Goal: Communication & Community: Answer question/provide support

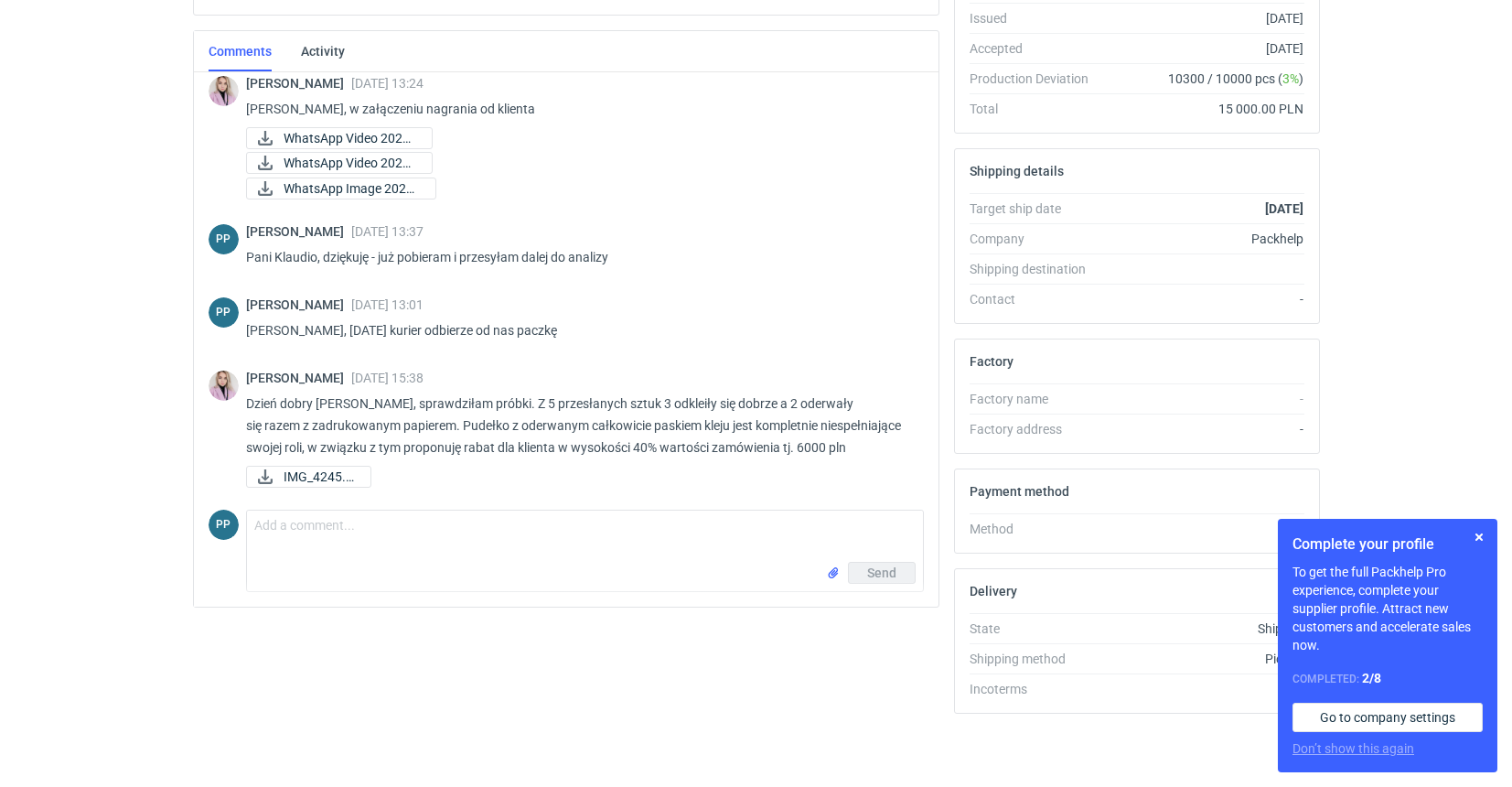
scroll to position [389, 0]
click at [1481, 535] on button "button" at bounding box center [1478, 537] width 22 height 22
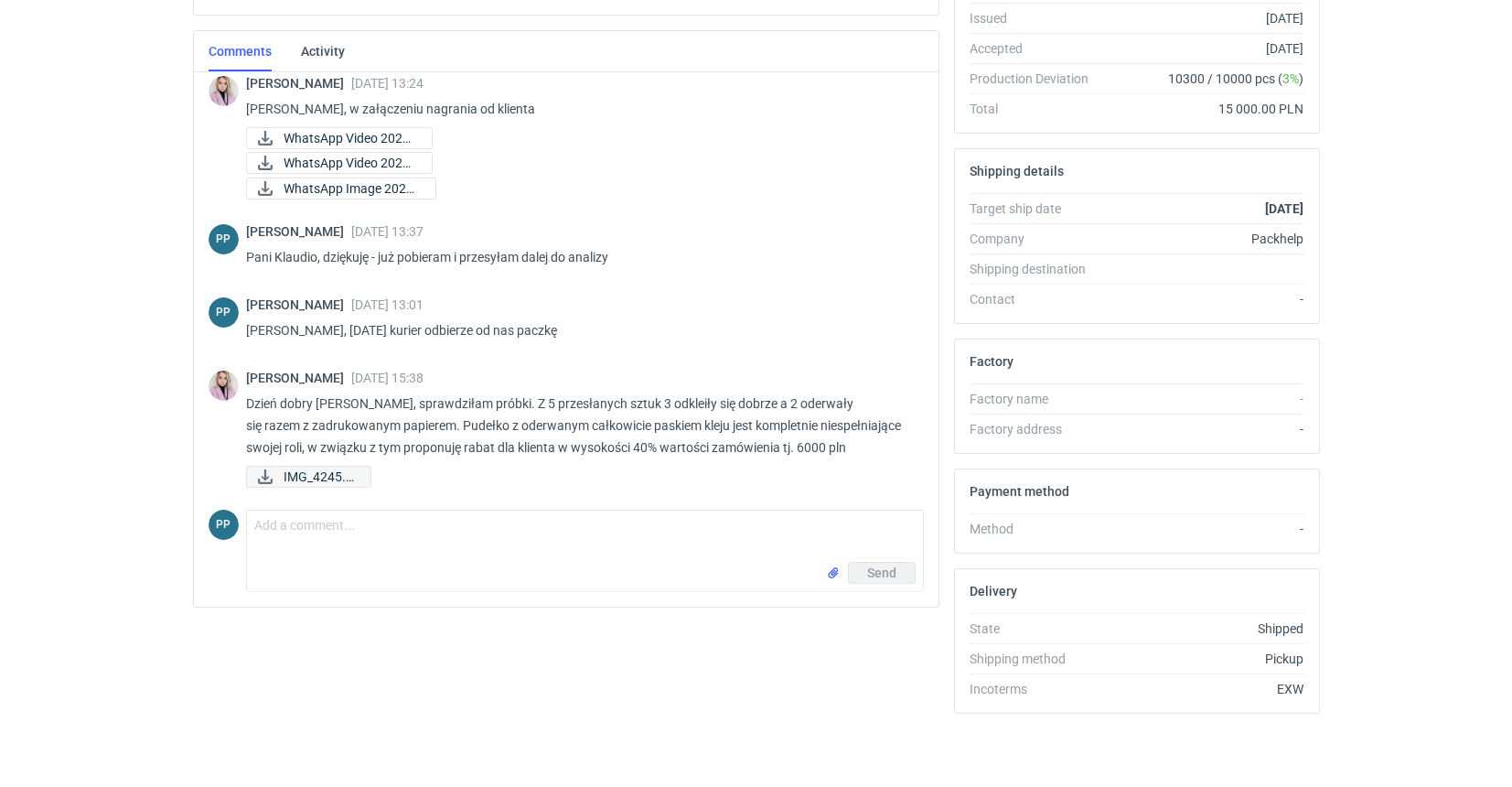
click at [299, 477] on span "IMG_4245.jpg" at bounding box center [319, 476] width 72 height 20
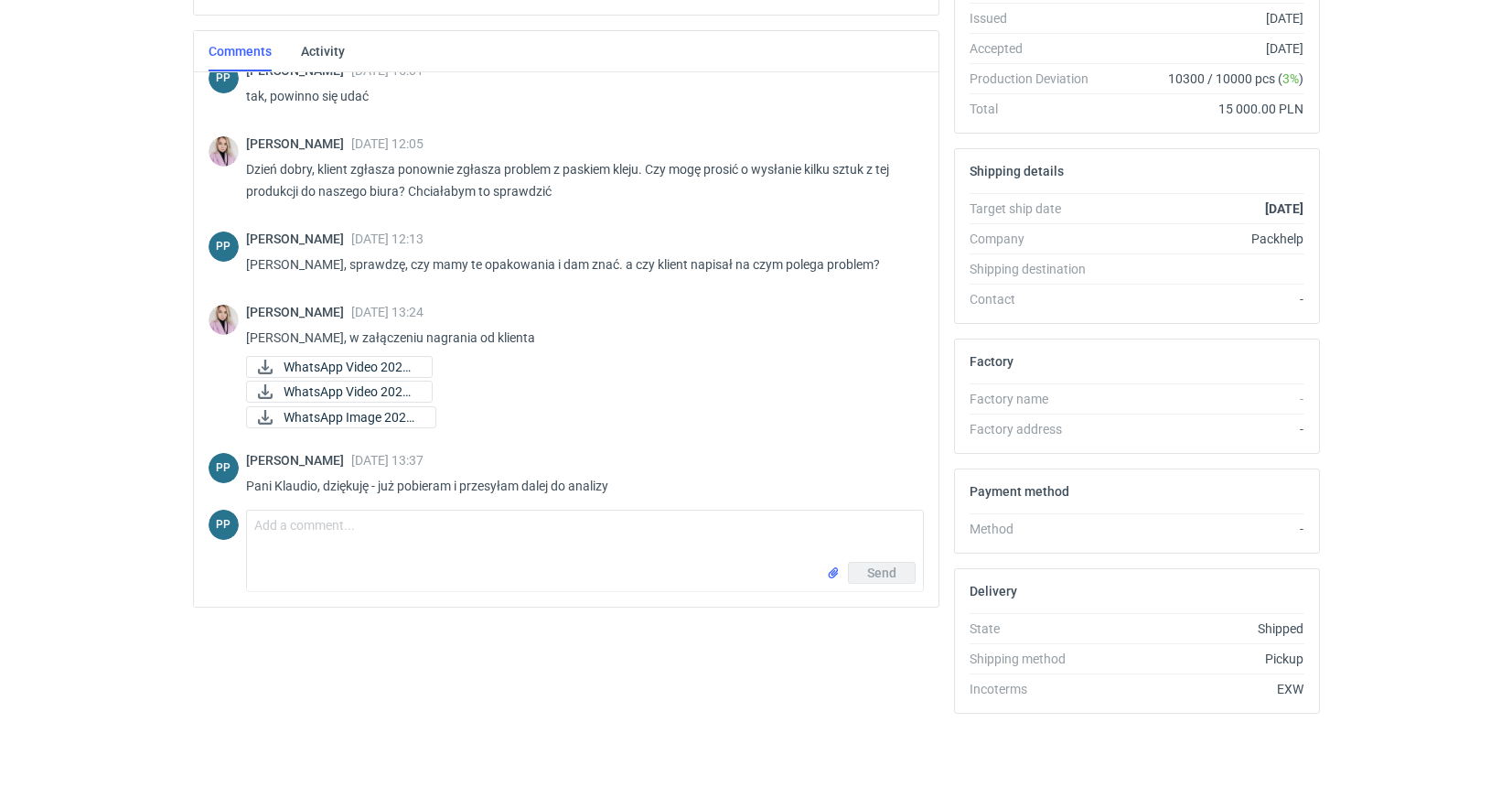
scroll to position [909, 0]
click at [261, 372] on icon at bounding box center [264, 369] width 22 height 14
click at [261, 398] on icon at bounding box center [264, 394] width 22 height 14
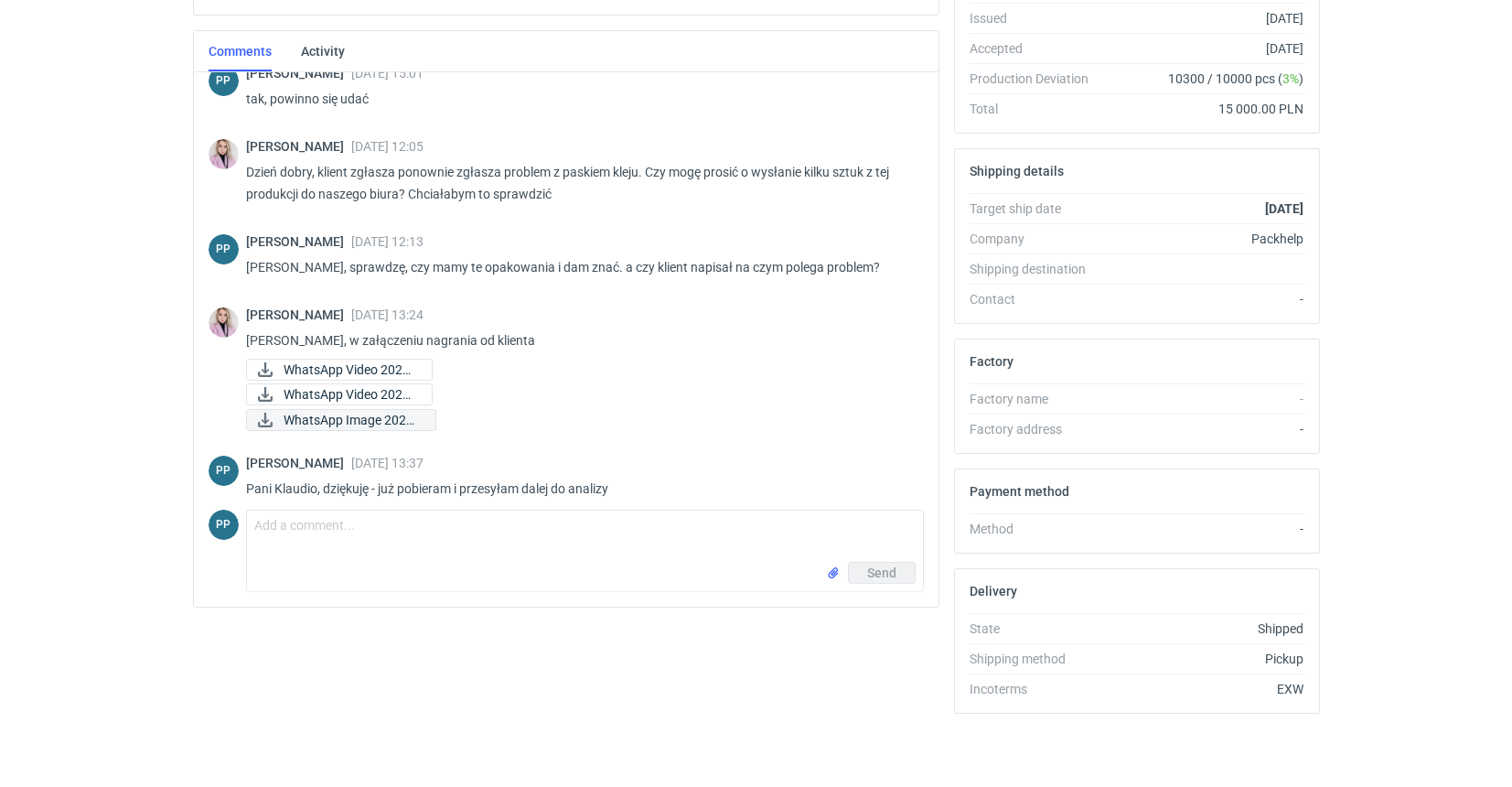
click at [258, 422] on icon at bounding box center [264, 419] width 14 height 14
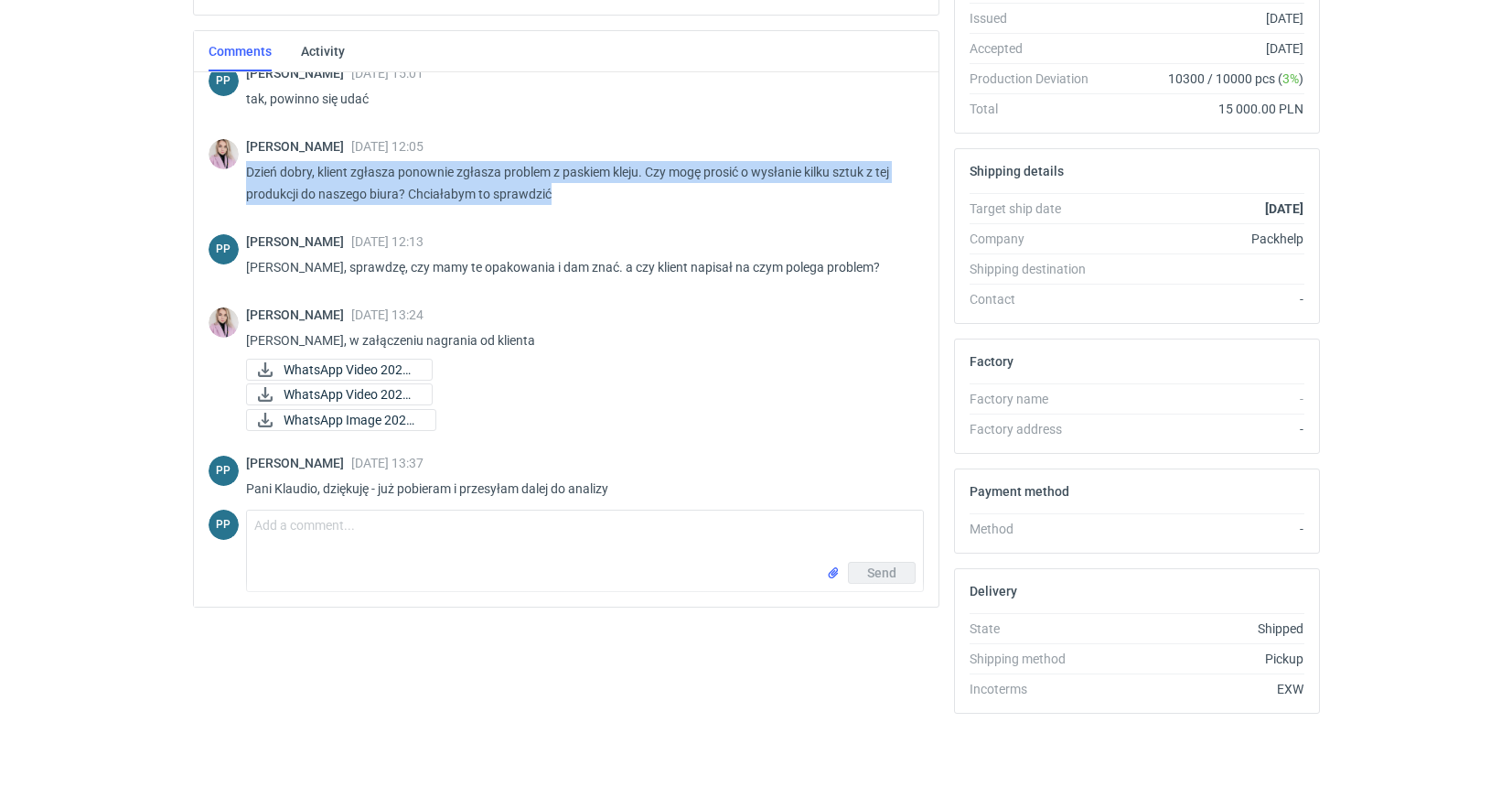
drag, startPoint x: 548, startPoint y: 197, endPoint x: 242, endPoint y: 177, distance: 306.7
click at [242, 177] on div "[PERSON_NAME] [DATE] 12:05 Dzień dobry, klient zgłasza ponownie zgłasza problem…" at bounding box center [566, 175] width 715 height 95
copy p "Dzień dobry, klient zgłasza ponownie zgłasza problem z paskiem kleju. Czy mogę …"
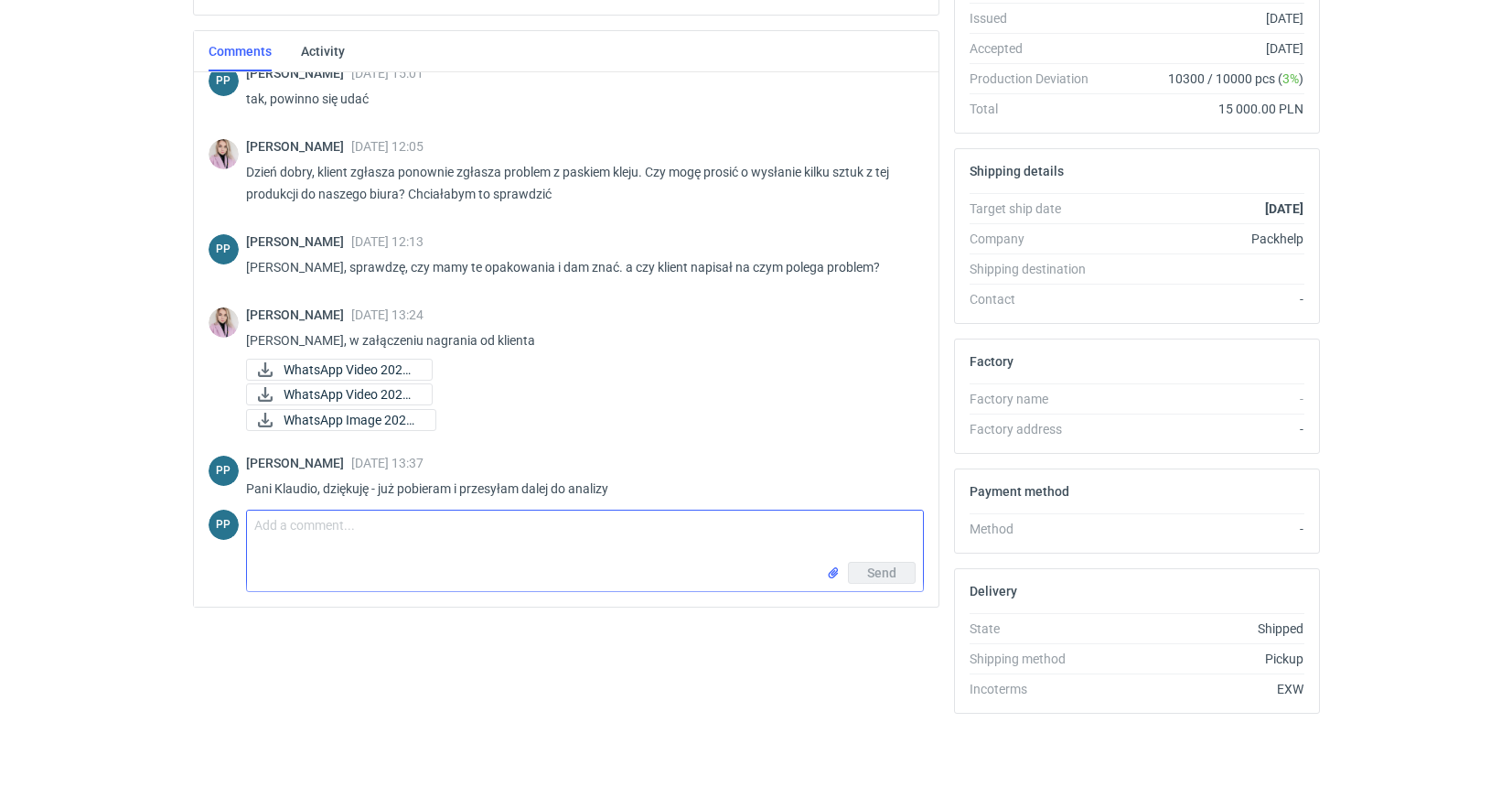
click at [306, 527] on textarea "Comment message" at bounding box center [584, 536] width 676 height 51
click at [879, 524] on textarea "[PERSON_NAME] po otrzymaniu od Pani wiadomości wraz ze zdjęciami przestestowali…" at bounding box center [584, 536] width 676 height 51
click at [909, 530] on textarea "[PERSON_NAME] po otrzymaniu od Pani wiadomości wraz ze zdjęciami przestestowali…" at bounding box center [584, 536] width 676 height 51
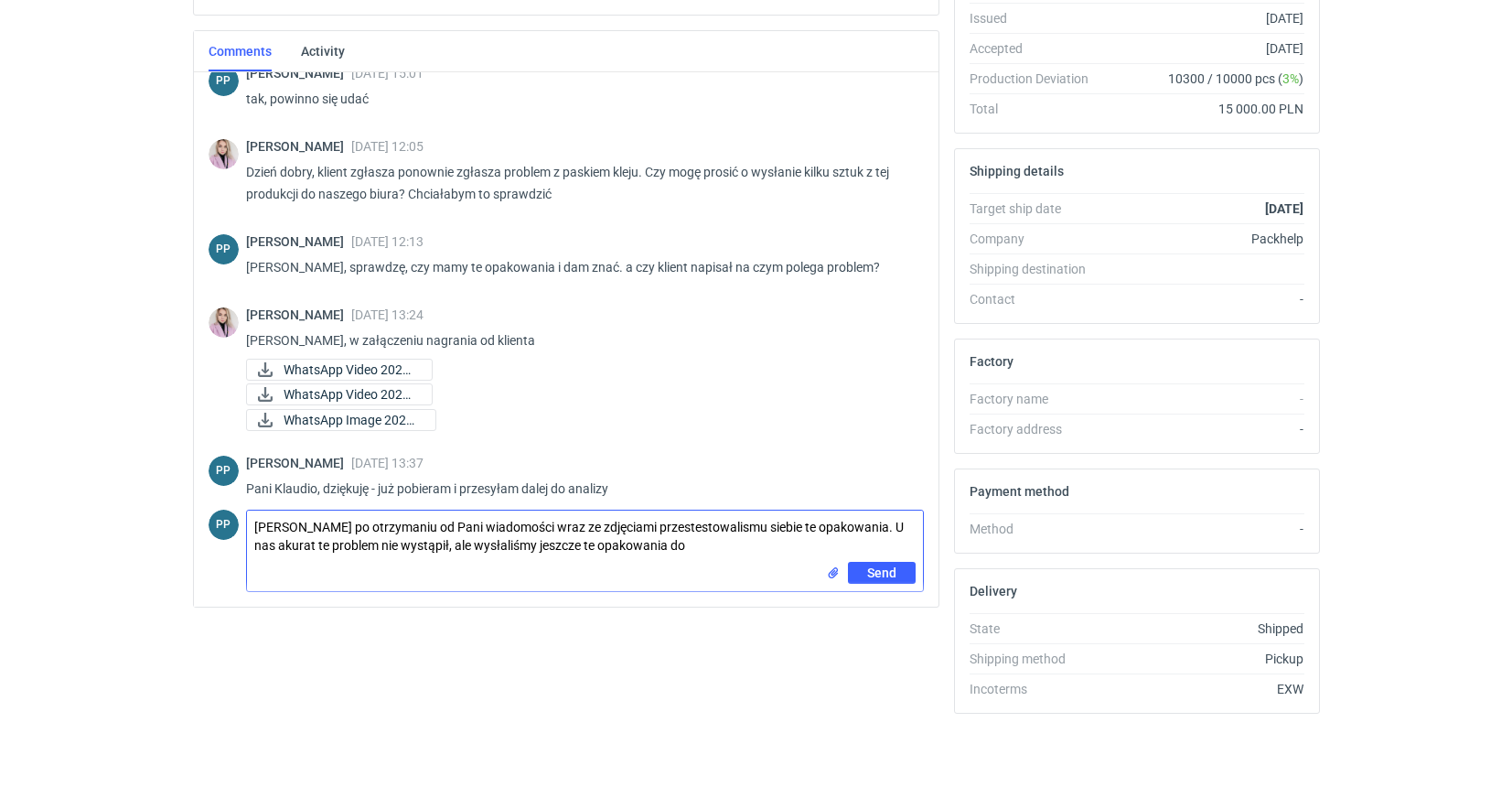
click at [300, 545] on textarea "[PERSON_NAME] po otrzymaniu od Pani wiadomości wraz ze zdjęciami przestestowali…" at bounding box center [584, 536] width 676 height 51
click at [741, 530] on textarea "[PERSON_NAME] po otrzymaniu od Pani wiadomości wraz ze zdjęciami przestestowali…" at bounding box center [584, 536] width 676 height 51
click at [679, 546] on textarea "[PERSON_NAME] po otrzymaniu od Pani wiadomości wraz ze zdjęciami przestestowali…" at bounding box center [584, 536] width 676 height 51
click at [632, 526] on textarea "[PERSON_NAME] po otrzymaniu od Pani wiadomości wraz ze zdjęciami przestestowali…" at bounding box center [584, 536] width 676 height 51
click at [628, 527] on textarea "[PERSON_NAME] po otrzymaniu od Pani wiadomości wraz ze zdjęciami przestestowali…" at bounding box center [584, 536] width 676 height 51
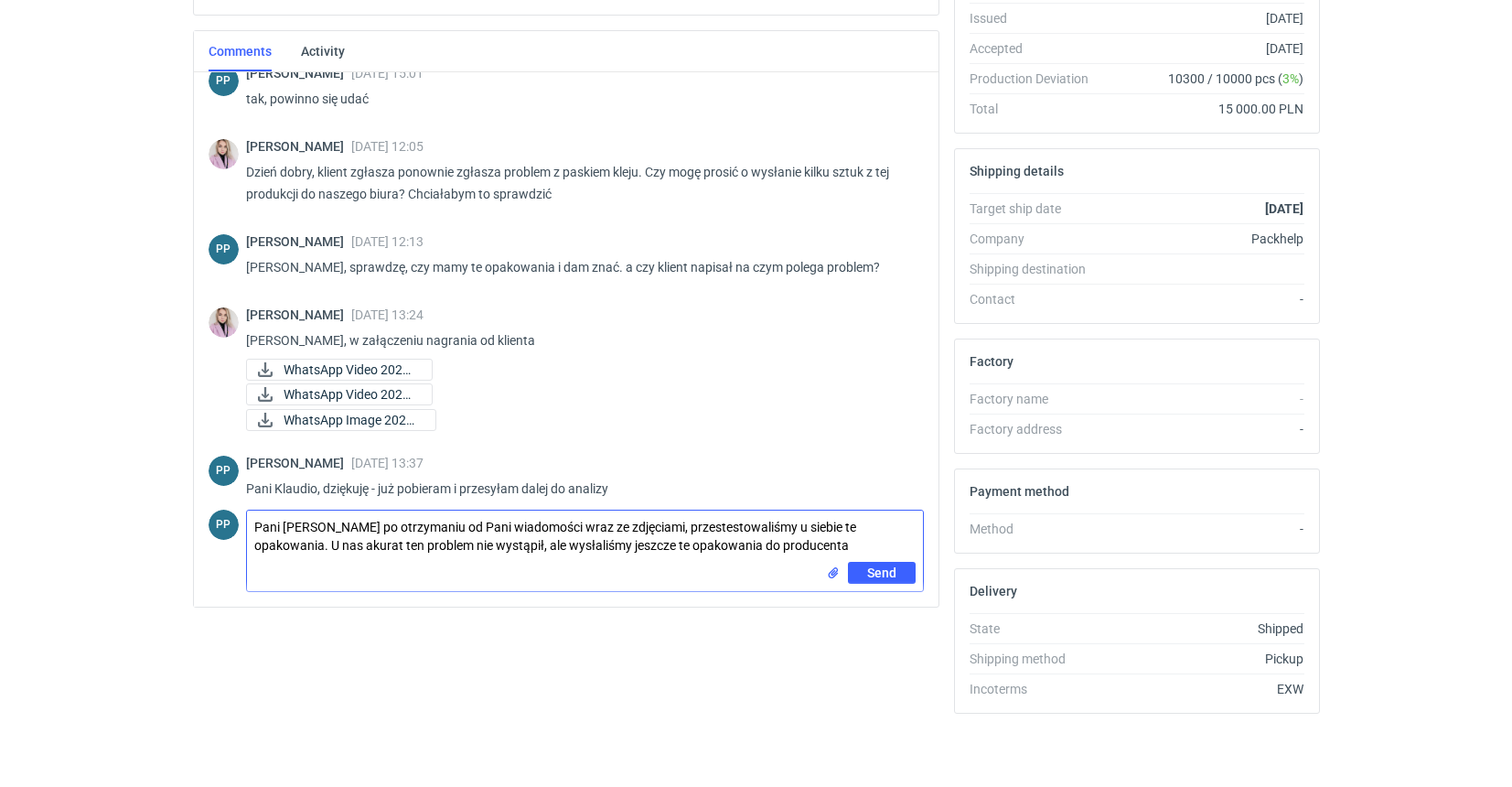
click at [764, 544] on textarea "Pani [PERSON_NAME] po otrzymaniu od Pani wiadomości wraz ze zdjęciami, przestes…" at bounding box center [584, 536] width 676 height 51
click at [676, 543] on textarea "Pani [PERSON_NAME] po otrzymaniu od Pani wiadomości wraz ze zdjęciami, przestes…" at bounding box center [584, 536] width 676 height 51
click at [878, 546] on textarea "Pani [PERSON_NAME] po otrzymaniu od Pani wiadomości wraz ze zdjęciami, przestes…" at bounding box center [584, 536] width 676 height 51
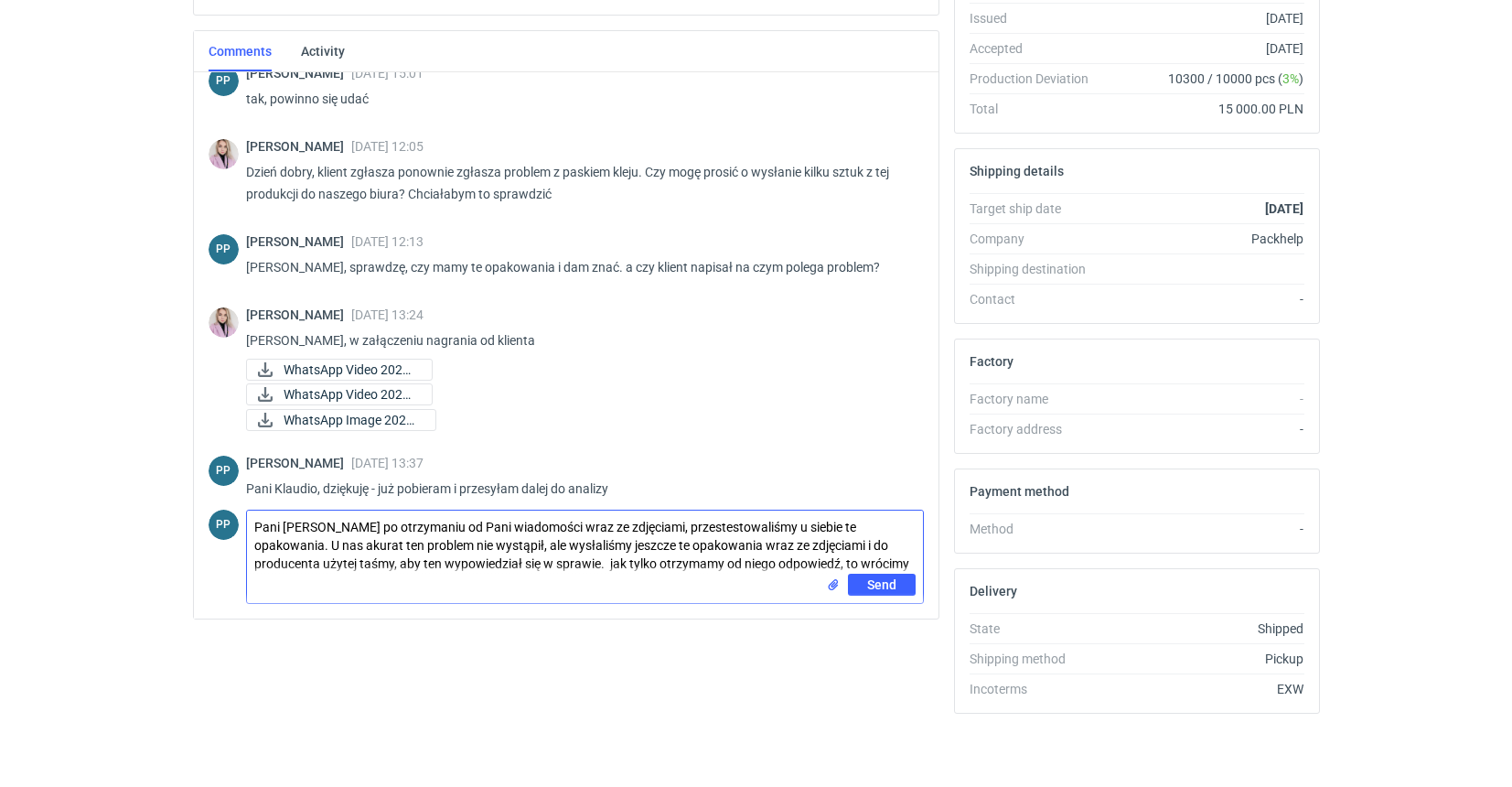
click at [507, 567] on textarea "Pani [PERSON_NAME] po otrzymaniu od Pani wiadomości wraz ze zdjęciami, przestes…" at bounding box center [584, 543] width 676 height 63
click at [873, 567] on textarea "Pani [PERSON_NAME] po otrzymaniu od Pani wiadomości wraz ze zdjęciami, przestes…" at bounding box center [584, 543] width 676 height 63
click at [736, 567] on textarea "Pani [PERSON_NAME] po otrzymaniu od Pani wiadomości wraz ze zdjęciami, przestes…" at bounding box center [584, 551] width 676 height 81
drag, startPoint x: 331, startPoint y: 583, endPoint x: 242, endPoint y: 583, distance: 89.0
click at [242, 584] on div "PP Comment message [PERSON_NAME] po otrzymaniu od Pani wiadomości wraz ze zdjęc…" at bounding box center [566, 562] width 715 height 120
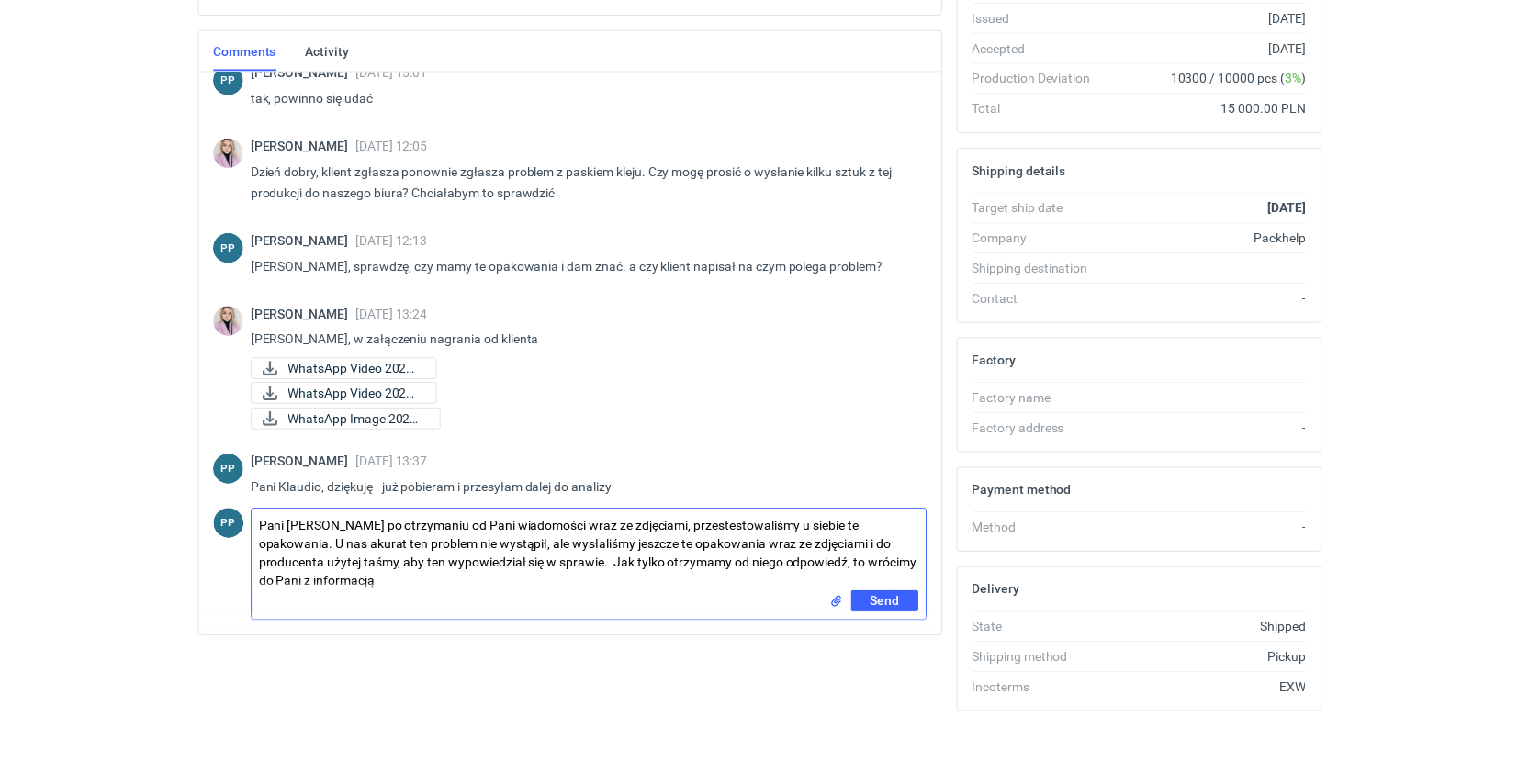
scroll to position [392, 1]
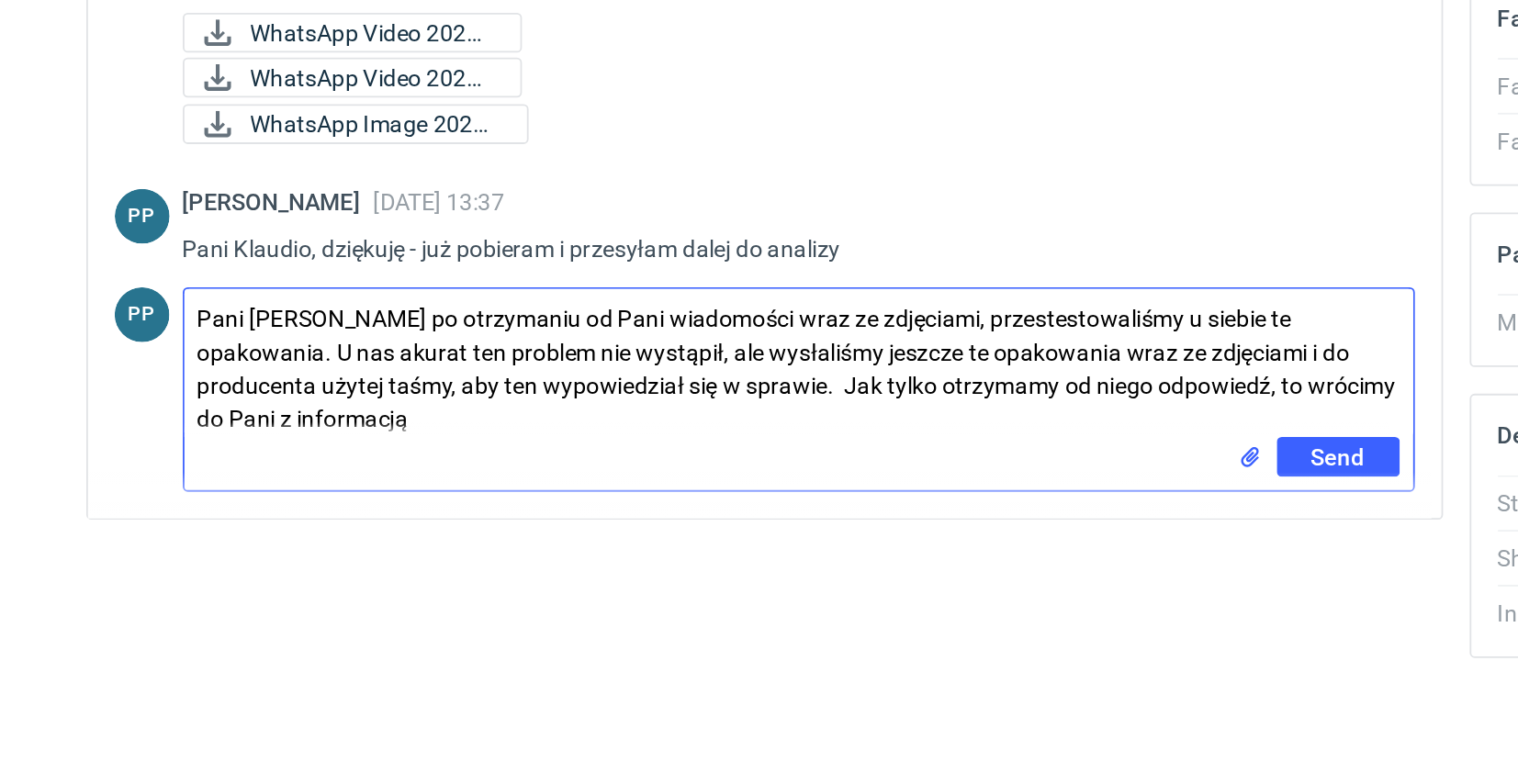
drag, startPoint x: 595, startPoint y: 214, endPoint x: 535, endPoint y: 215, distance: 60.0
click at [535, 511] on textarea "Pani [PERSON_NAME] po otrzymaniu od Pani wiadomości wraz ze zdjęciami, przestes…" at bounding box center [587, 551] width 678 height 82
drag, startPoint x: 168, startPoint y: 231, endPoint x: 103, endPoint y: 234, distance: 65.1
click at [248, 511] on textarea "Pani [PERSON_NAME] po otrzymaniu od Pani wiadomości wraz ze zdjęciami, przestes…" at bounding box center [587, 551] width 678 height 82
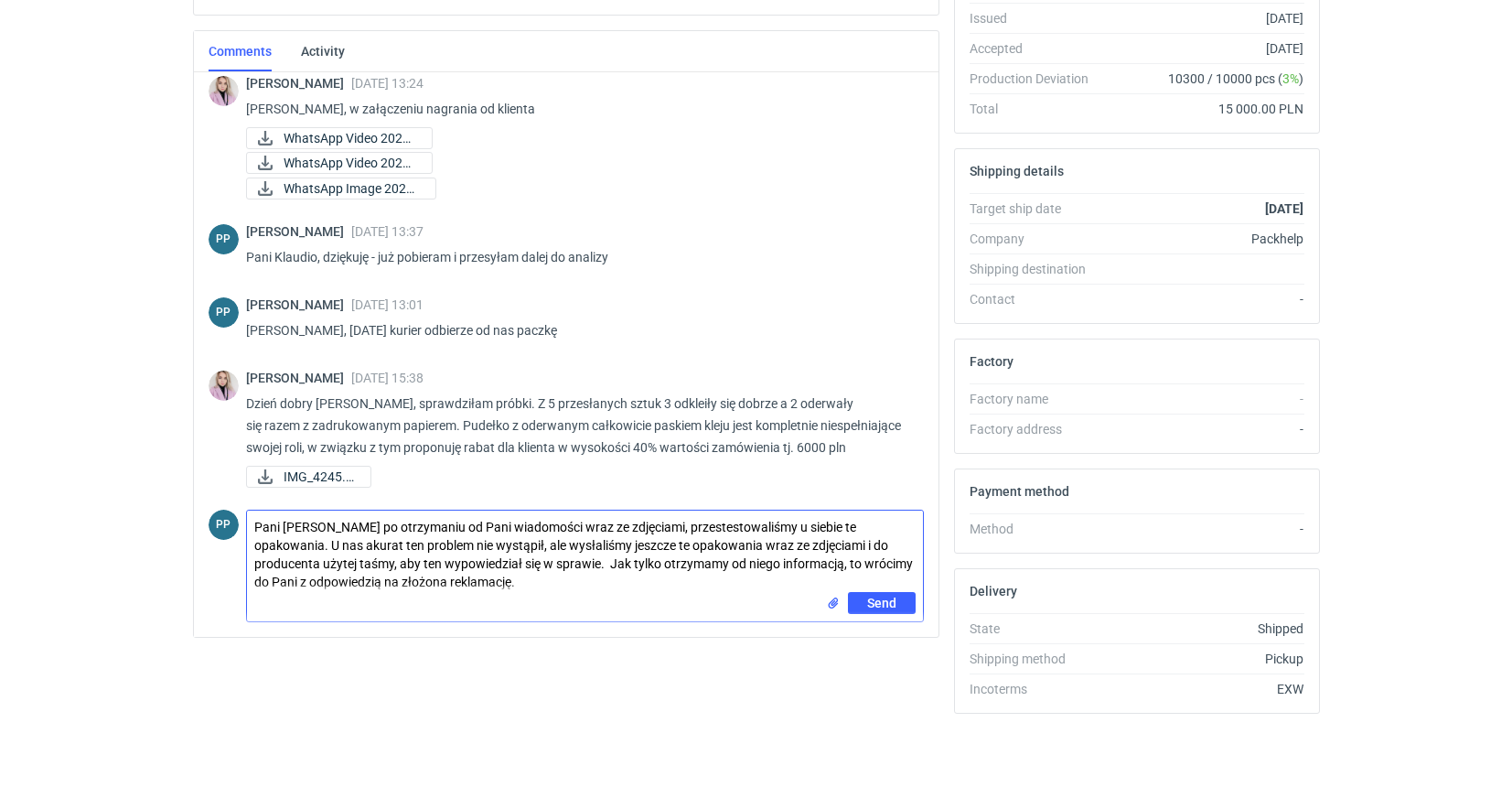
scroll to position [1140, 0]
click at [470, 583] on textarea "[PERSON_NAME] po otrzymaniu od Pani wiadomości wraz ze zdjęciami, przetestowali…" at bounding box center [584, 551] width 676 height 81
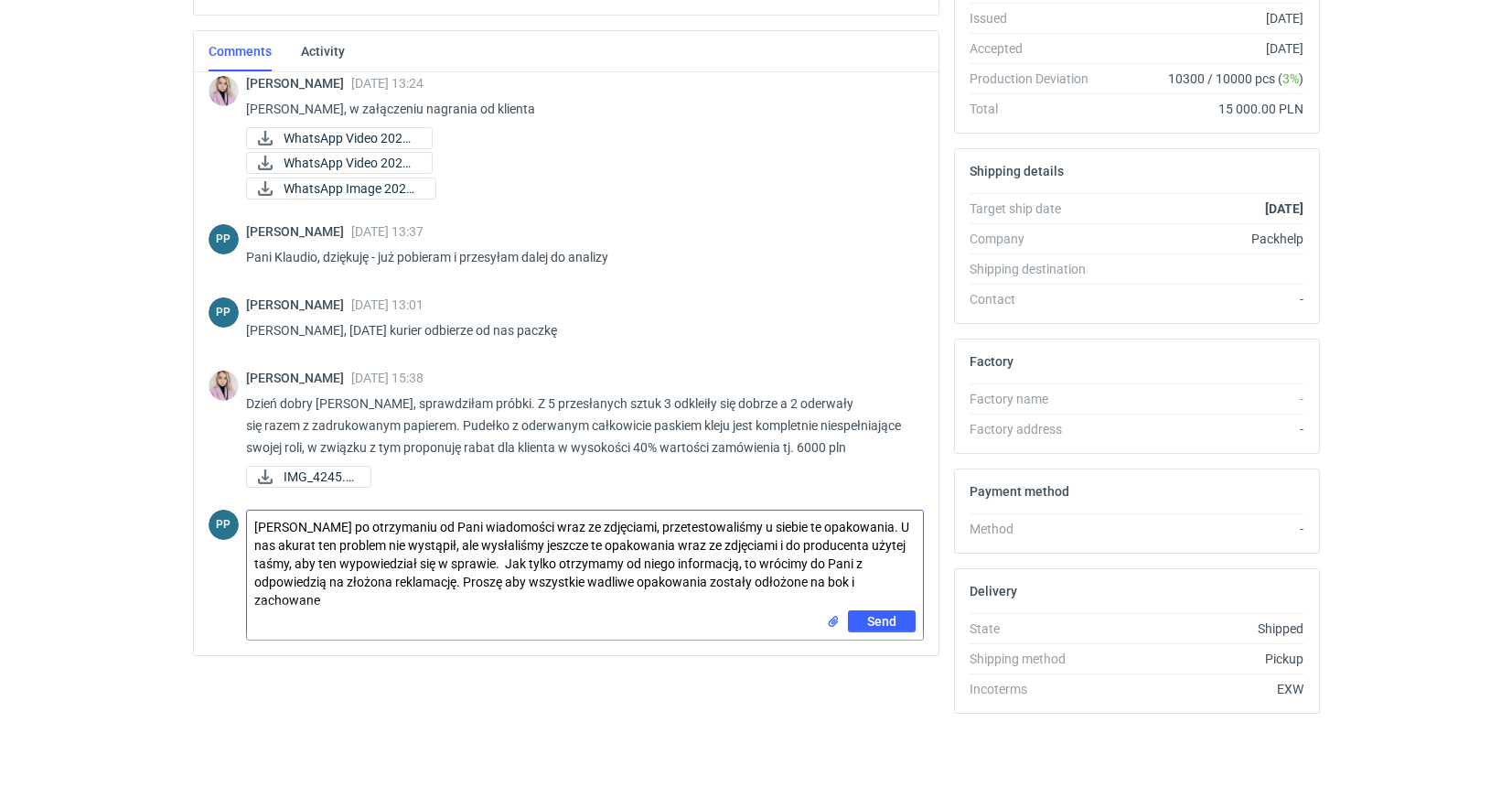
scroll to position [389, 3]
click at [763, 545] on textarea "[PERSON_NAME] po otrzymaniu od Pani wiadomości wraz ze zdjęciami, przetestowali…" at bounding box center [584, 561] width 676 height 100
click at [736, 565] on textarea "[PERSON_NAME] po otrzymaniu od Pani wiadomości wraz ze zdjęciami, przetestowali…" at bounding box center [584, 561] width 676 height 100
drag, startPoint x: 388, startPoint y: 580, endPoint x: 388, endPoint y: 600, distance: 20.0
click at [388, 581] on textarea "[PERSON_NAME] po otrzymaniu od Pani wiadomości wraz ze zdjęciami, przetestowali…" at bounding box center [584, 561] width 676 height 100
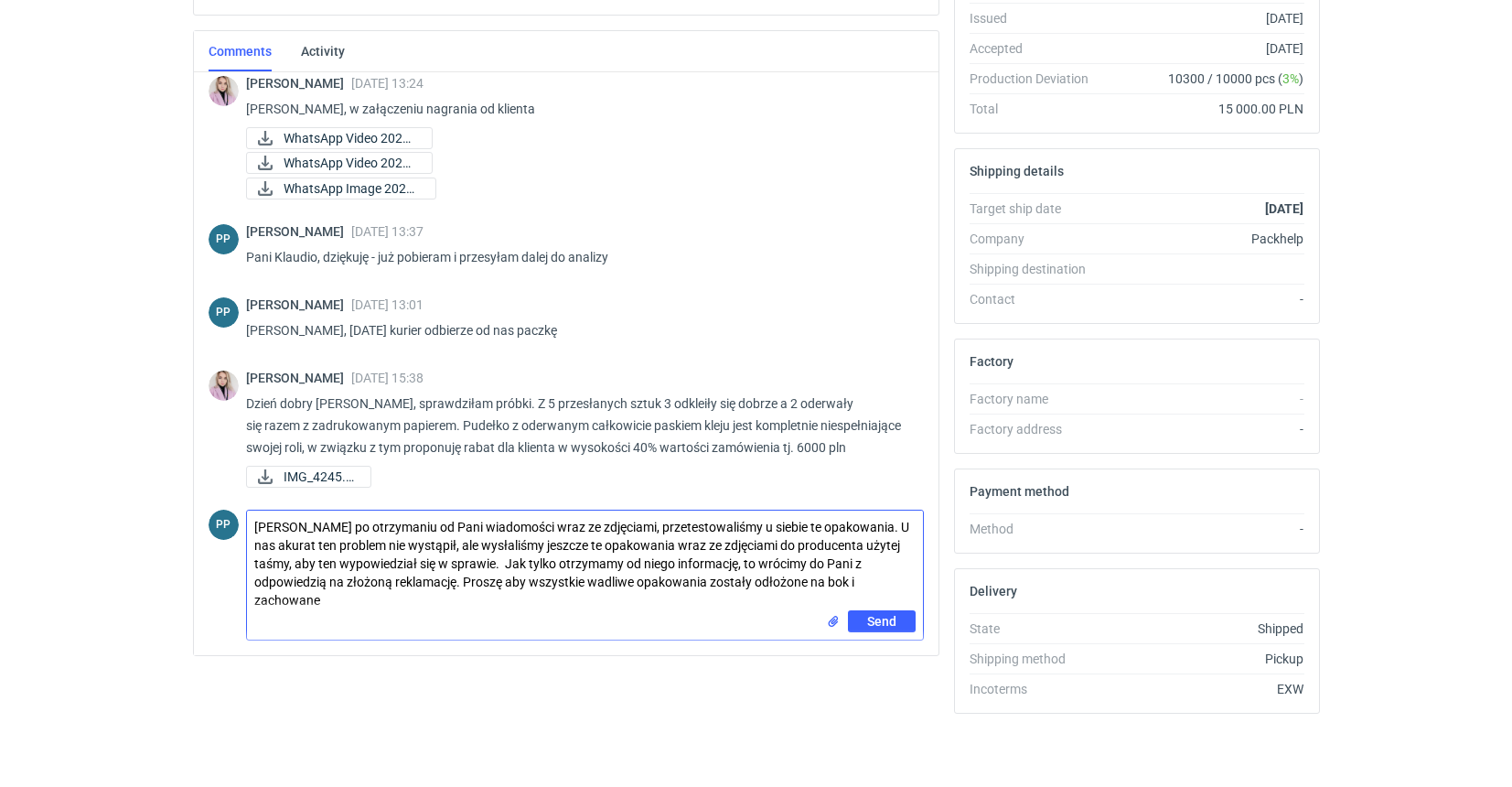
click at [340, 603] on textarea "[PERSON_NAME] po otrzymaniu od Pani wiadomości wraz ze zdjęciami, przetestowali…" at bounding box center [584, 561] width 676 height 100
type textarea "[PERSON_NAME] po otrzymaniu od Pani wiadomości wraz ze zdjęciami, przetestowali…"
click at [882, 619] on span "Send" at bounding box center [882, 620] width 30 height 12
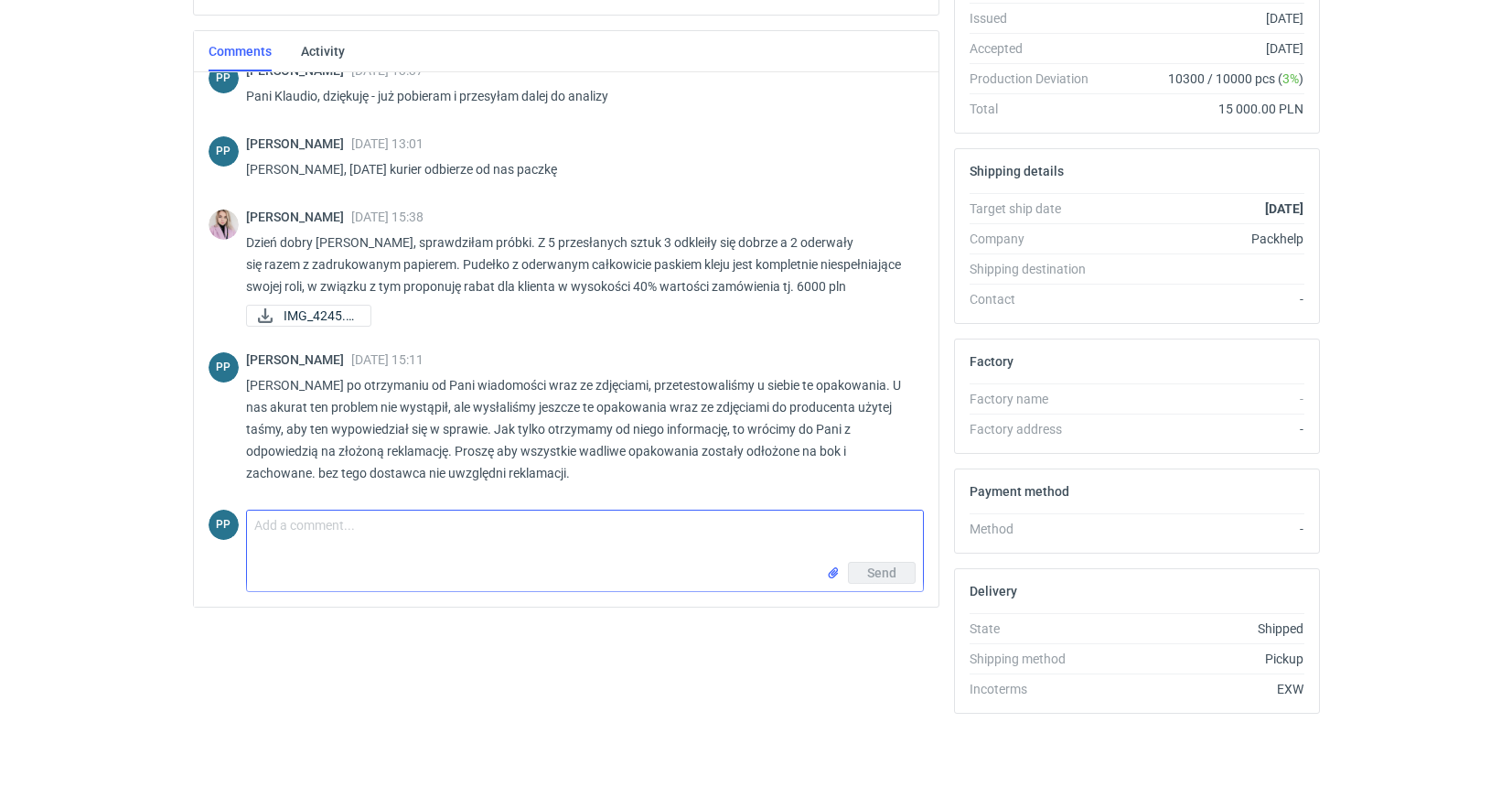
scroll to position [1301, 0]
